Goal: Find specific page/section: Find specific page/section

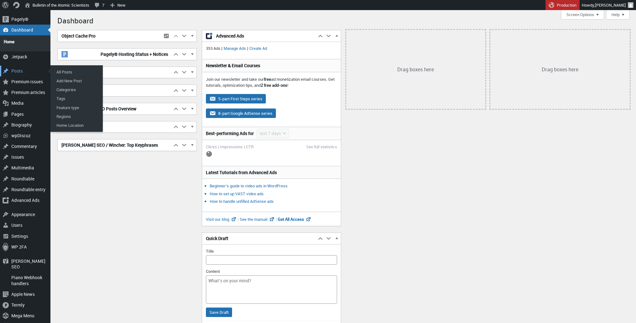
click at [25, 67] on div "Posts" at bounding box center [25, 71] width 50 height 11
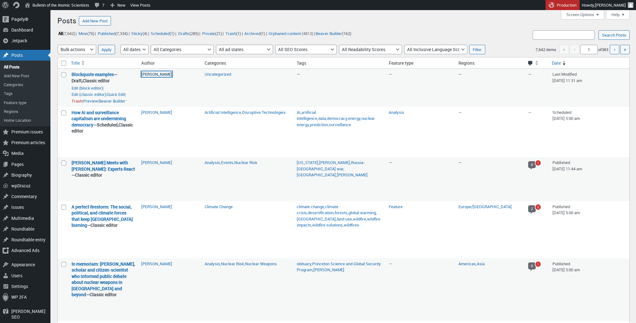
click at [155, 75] on link "[PERSON_NAME]" at bounding box center [156, 74] width 31 height 6
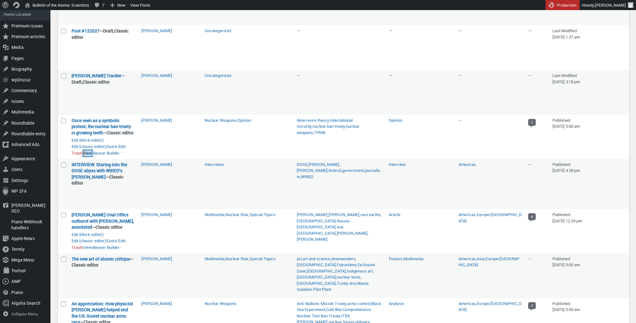
scroll to position [763, 0]
